Goal: Transaction & Acquisition: Purchase product/service

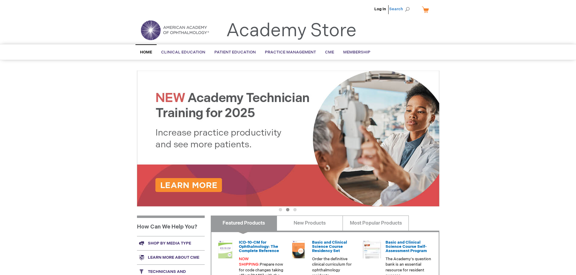
click at [396, 9] on span "Search" at bounding box center [400, 9] width 23 height 12
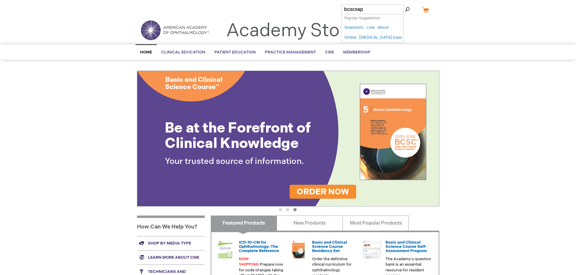
type input "bcscsap"
click at [405, 5] on button "Search" at bounding box center [407, 10] width 5 height 10
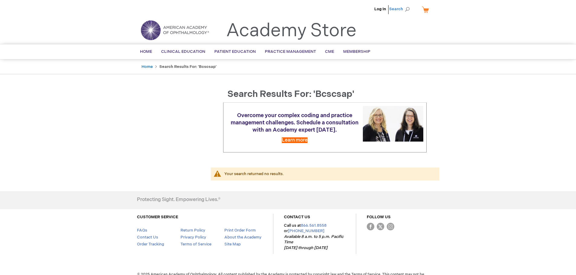
click at [407, 10] on span "Search" at bounding box center [400, 9] width 23 height 12
click at [355, 9] on input "bcscsap" at bounding box center [372, 10] width 63 height 10
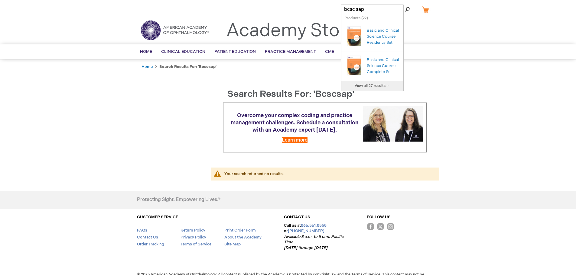
type input "bcsc sap"
click at [405, 5] on button "Search" at bounding box center [407, 10] width 5 height 10
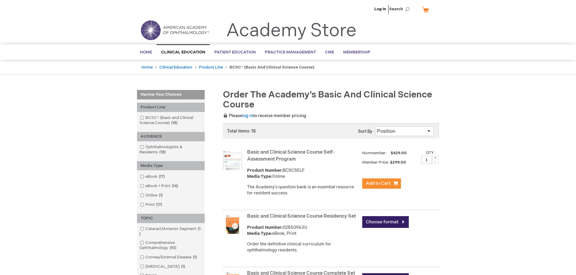
click at [284, 153] on link "Basic and Clinical Science Course Self-Assessment Program" at bounding box center [290, 156] width 87 height 13
